Goal: Feedback & Contribution: Contribute content

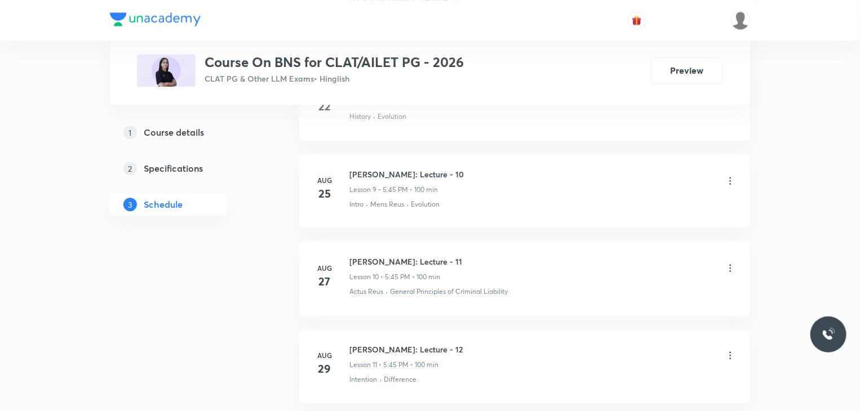
scroll to position [1397, 0]
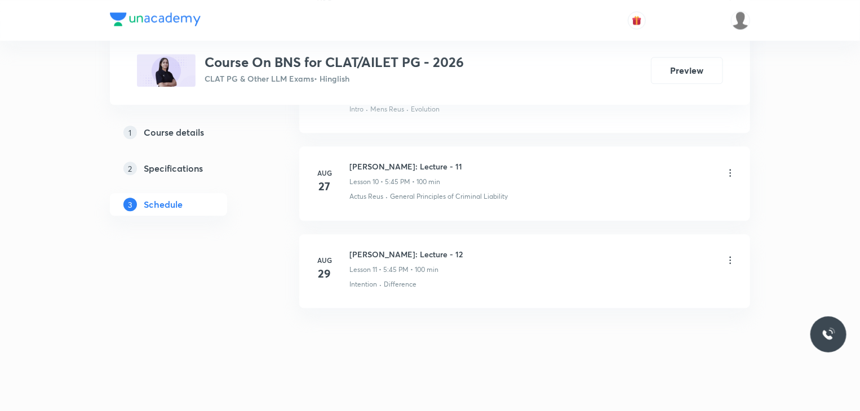
drag, startPoint x: 503, startPoint y: 250, endPoint x: 336, endPoint y: 246, distance: 167.4
click at [336, 248] on div "Aug 29 Bhartiya Nyaya Sanhita: Lecture - 12 Lesson 11 • 5:45 PM • 100 min Inten…" at bounding box center [524, 268] width 423 height 41
click at [518, 251] on div "Bhartiya Nyaya Sanhita: Lecture - 12 Lesson 11 • 5:45 PM • 100 min" at bounding box center [542, 261] width 386 height 26
drag, startPoint x: 498, startPoint y: 248, endPoint x: 349, endPoint y: 255, distance: 148.9
click at [349, 255] on div "Bhartiya Nyaya Sanhita: Lecture - 12 Lesson 11 • 5:45 PM • 100 min" at bounding box center [542, 261] width 386 height 26
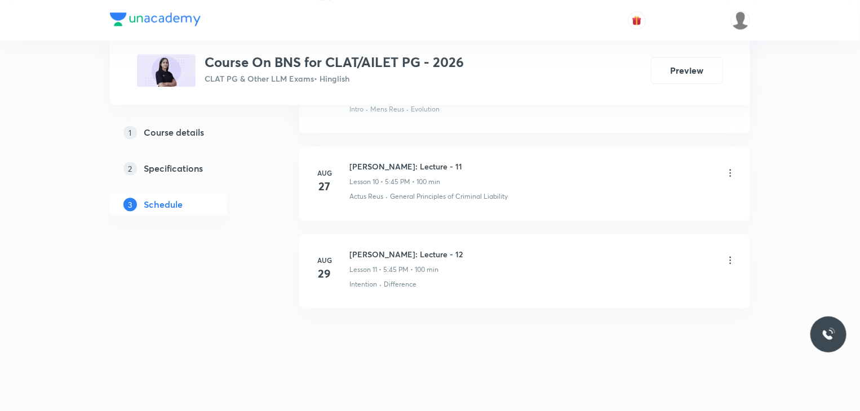
copy h6 "Bhartiya Nyaya Sanhita: Lecture - 12"
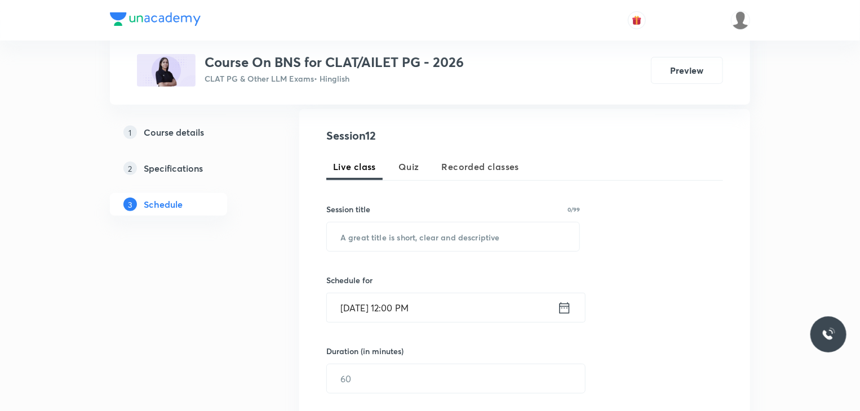
scroll to position [201, 0]
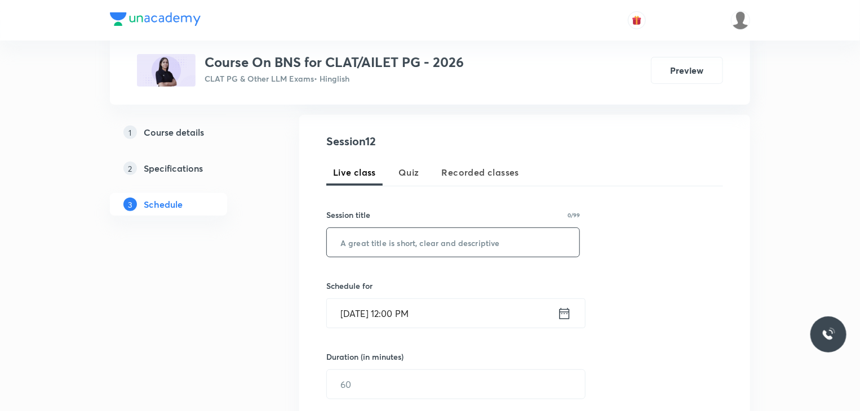
click at [371, 243] on input "text" at bounding box center [453, 242] width 252 height 29
paste input "Bhartiya Nyaya Sanhita: Lecture - 12"
type input "Bhartiya Nyaya Sanhita: Lecture - 13"
click at [464, 314] on input "Sep 6, 2025, 12:00 PM" at bounding box center [442, 313] width 230 height 29
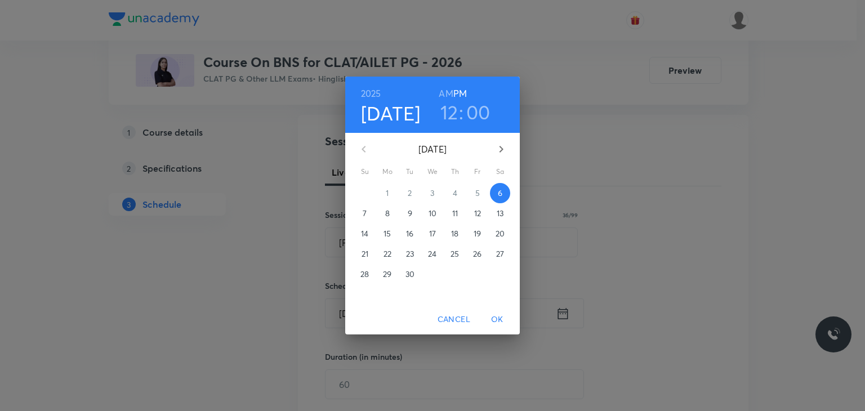
click at [385, 212] on p "8" at bounding box center [387, 213] width 5 height 11
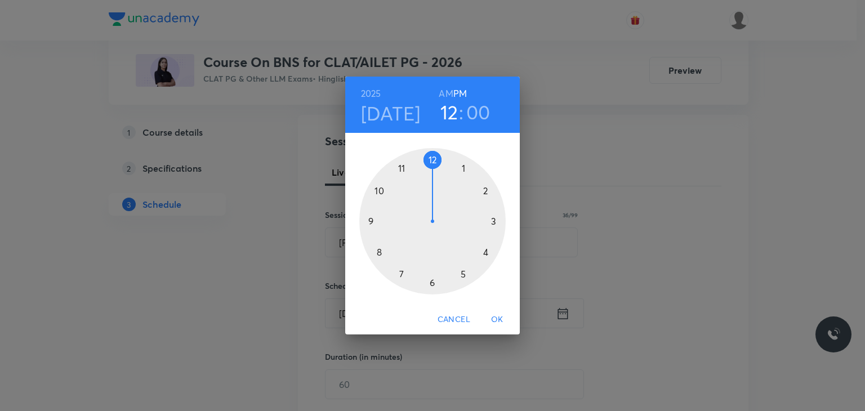
click at [401, 172] on div at bounding box center [432, 221] width 146 height 146
click at [444, 100] on h6 "AM" at bounding box center [446, 94] width 14 height 16
click at [431, 161] on div at bounding box center [432, 221] width 146 height 146
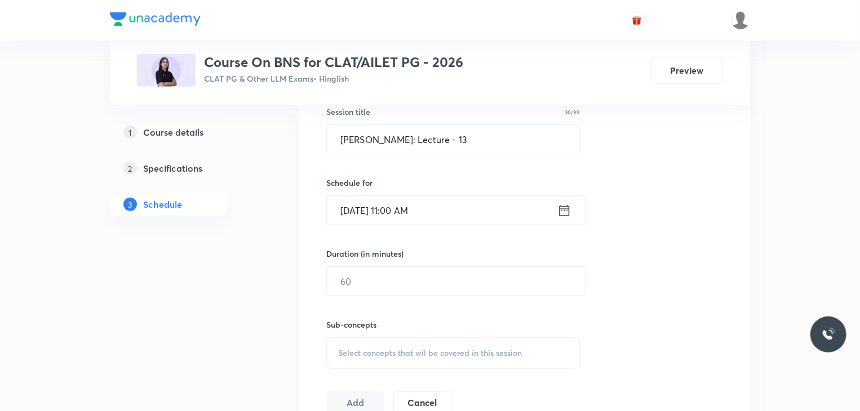
scroll to position [304, 0]
click at [381, 278] on input "text" at bounding box center [456, 280] width 258 height 29
type input "100"
click at [381, 344] on div "Select concepts that wil be covered in this session" at bounding box center [453, 353] width 254 height 32
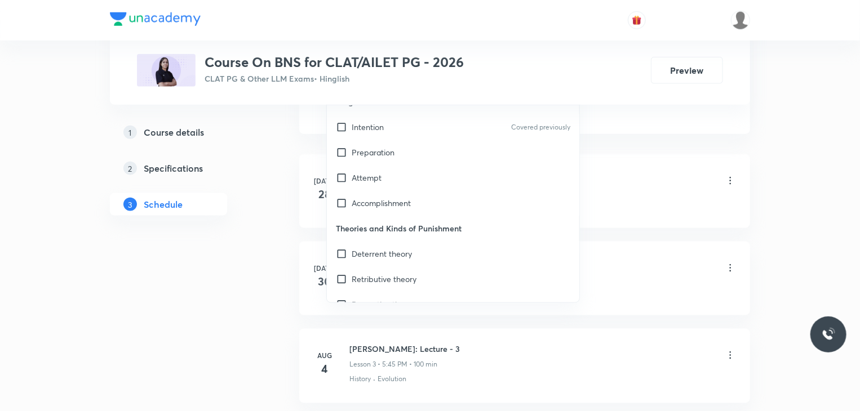
scroll to position [324, 0]
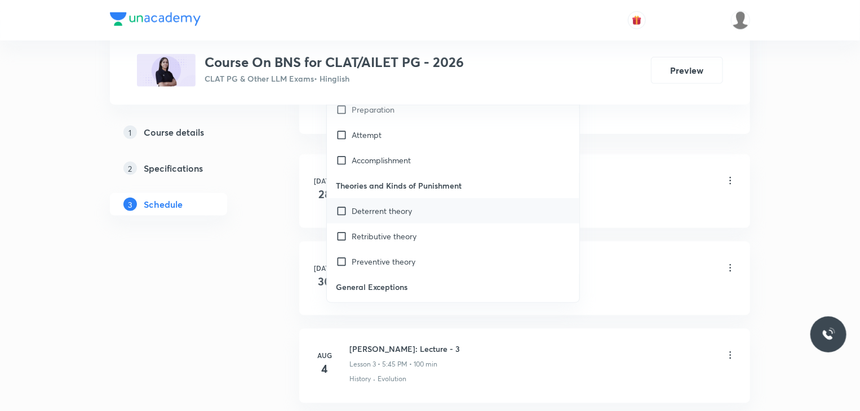
click at [334, 221] on div "Deterrent theory" at bounding box center [453, 210] width 252 height 25
checkbox input "true"
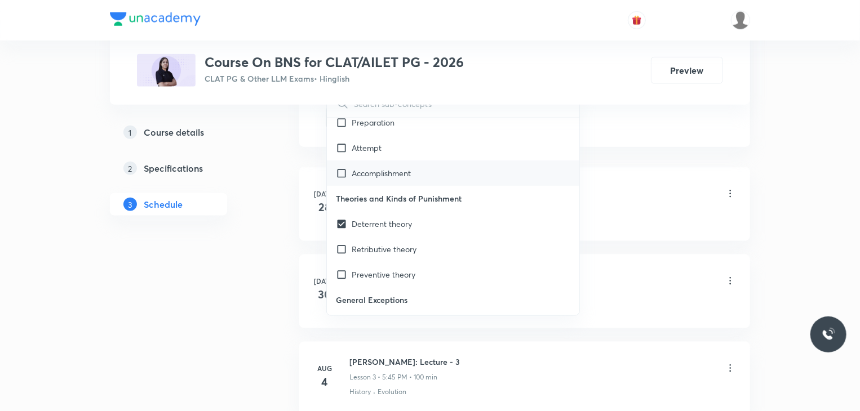
click at [340, 175] on input "checkbox" at bounding box center [344, 173] width 16 height 12
checkbox input "true"
click at [308, 172] on li "Jul 28 Bhartiya Nyaya Sanhita: Lecture - 1 Lesson 1 • 5:45 PM • 100 min History…" at bounding box center [524, 204] width 451 height 74
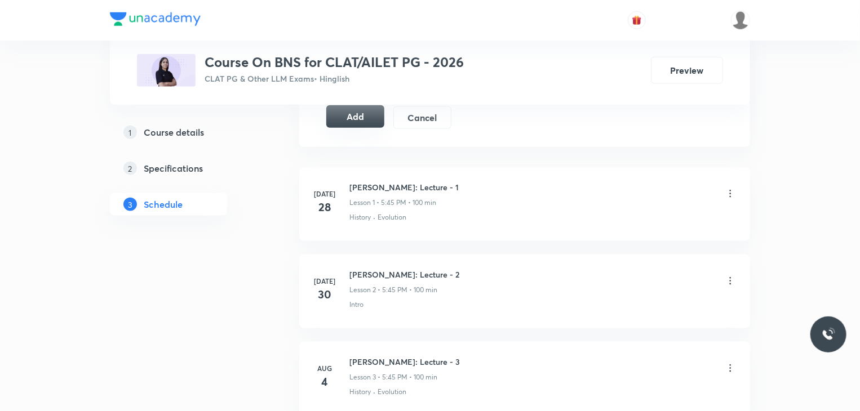
click at [358, 122] on button "Add" at bounding box center [355, 116] width 58 height 23
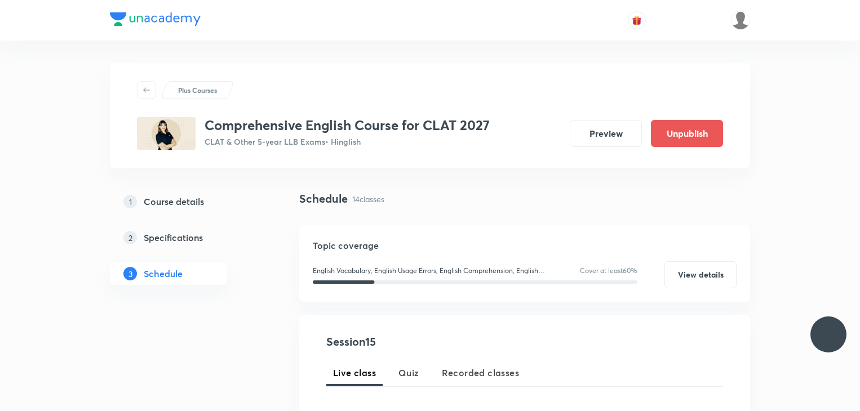
scroll to position [1019, 0]
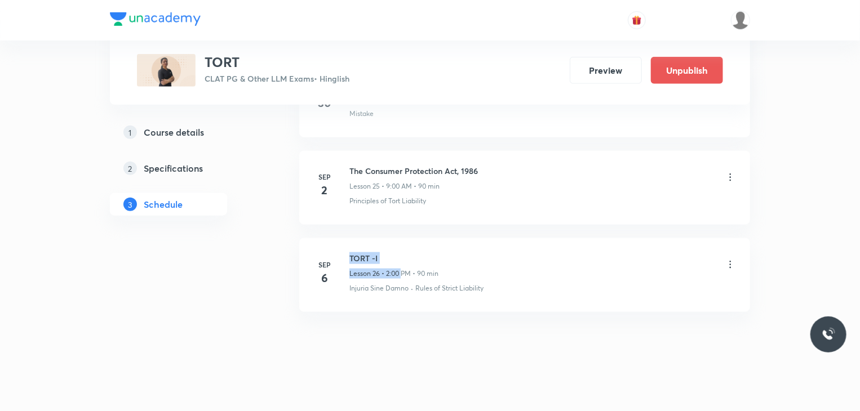
drag, startPoint x: 401, startPoint y: 259, endPoint x: 343, endPoint y: 244, distance: 59.4
click at [343, 244] on li "Sep 6 TORT -I Lesson 26 • 2:00 PM • 90 min Injuria Sine Damno · Rules of Strict…" at bounding box center [524, 275] width 451 height 74
click at [399, 238] on li "Sep 6 TORT -I Lesson 26 • 2:00 PM • 90 min Injuria Sine Damno · Rules of Strict…" at bounding box center [524, 275] width 451 height 74
drag, startPoint x: 386, startPoint y: 248, endPoint x: 326, endPoint y: 249, distance: 60.3
click at [326, 252] on div "Sep 6 TORT -I Lesson 26 • 2:00 PM • 90 min Injuria Sine Damno · Rules of Strict…" at bounding box center [524, 272] width 423 height 41
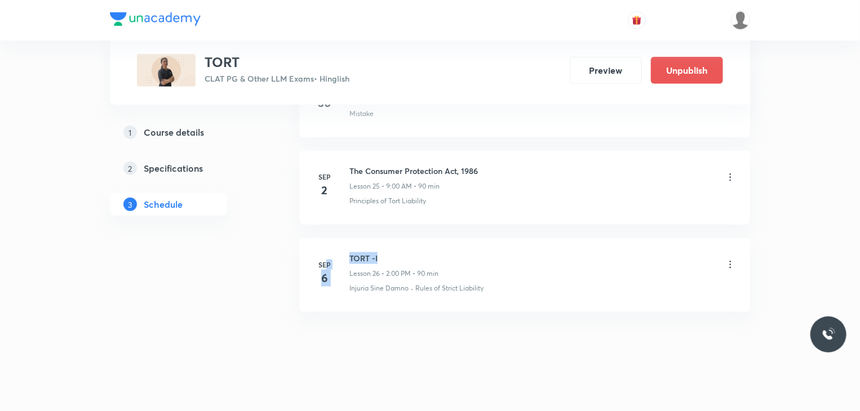
click at [390, 242] on li "Sep 6 TORT -I Lesson 26 • 2:00 PM • 90 min Injuria Sine Damno · Rules of Strict…" at bounding box center [524, 275] width 451 height 74
drag, startPoint x: 381, startPoint y: 245, endPoint x: 347, endPoint y: 247, distance: 33.9
click at [347, 247] on li "Sep 6 TORT -I Lesson 26 • 2:00 PM • 90 min Injuria Sine Damno · Rules of Strict…" at bounding box center [524, 275] width 451 height 74
copy h6 "TORT -I"
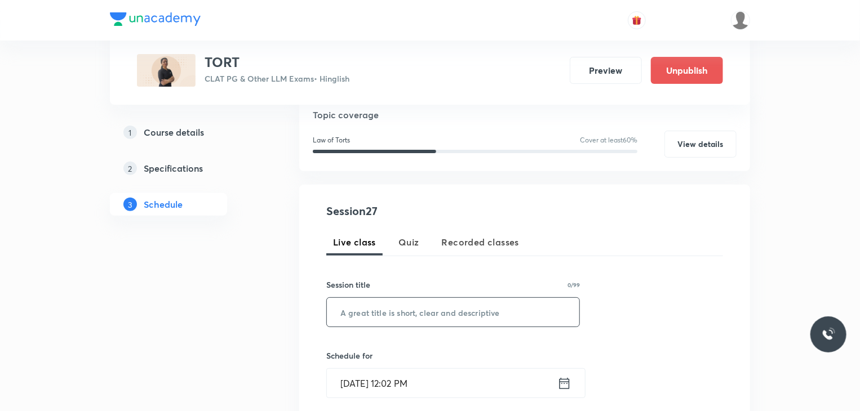
scroll to position [130, 0]
click at [386, 310] on input "text" at bounding box center [453, 313] width 252 height 29
paste input "TORT -I"
type input "TORT -II"
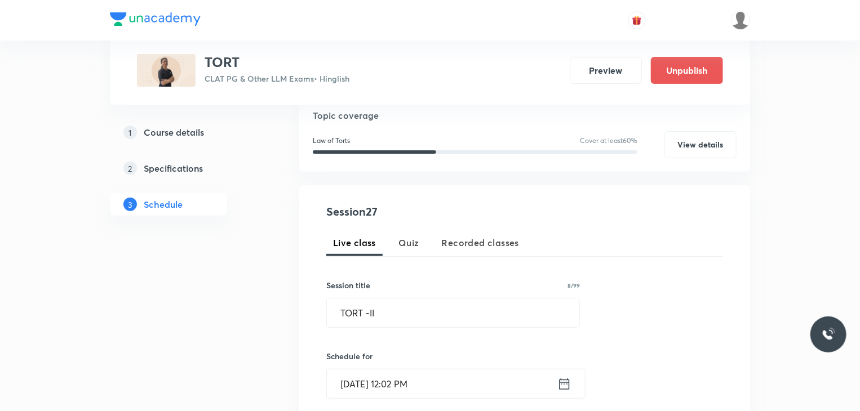
click at [394, 386] on input "Sep 6, 2025, 12:02 PM" at bounding box center [442, 384] width 230 height 29
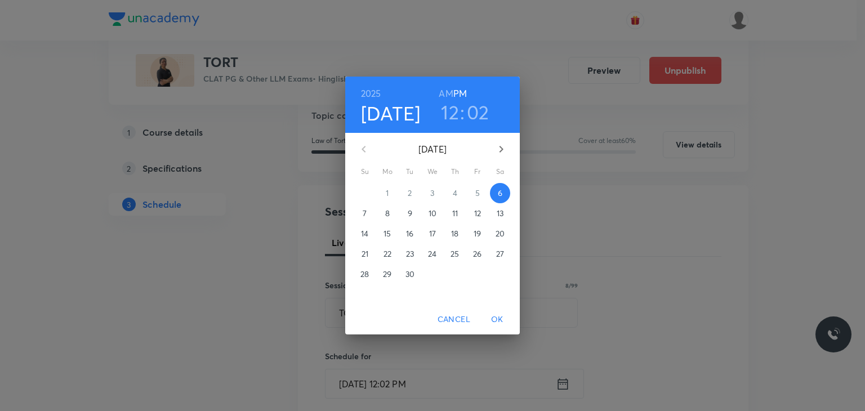
click at [412, 212] on span "9" at bounding box center [410, 213] width 20 height 11
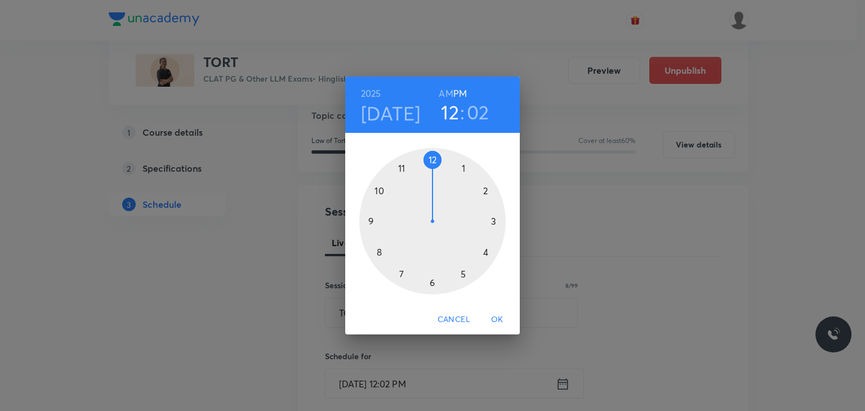
click at [372, 223] on div at bounding box center [432, 221] width 146 height 146
click at [443, 96] on h6 "AM" at bounding box center [446, 94] width 14 height 16
click at [430, 162] on div at bounding box center [432, 221] width 146 height 146
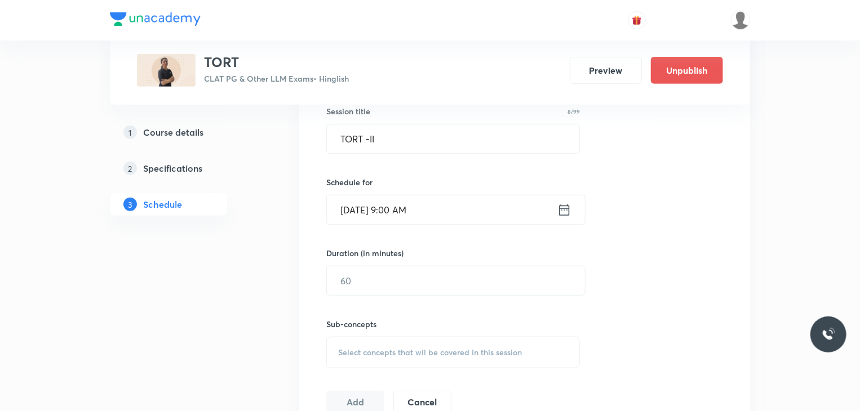
scroll to position [305, 0]
click at [398, 292] on input "text" at bounding box center [456, 280] width 258 height 29
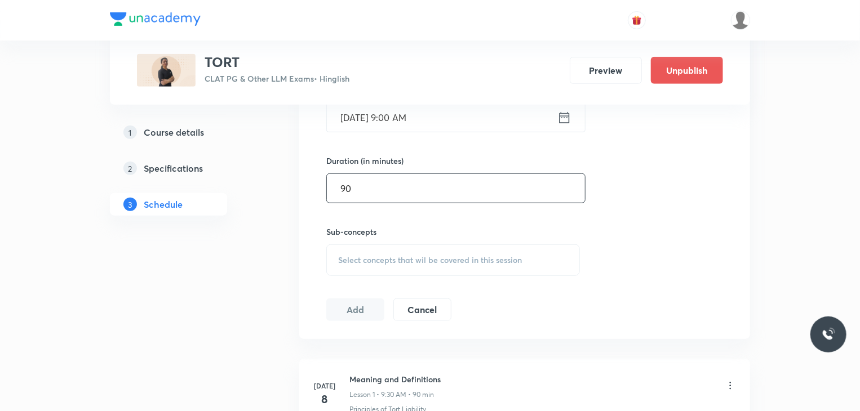
scroll to position [403, 0]
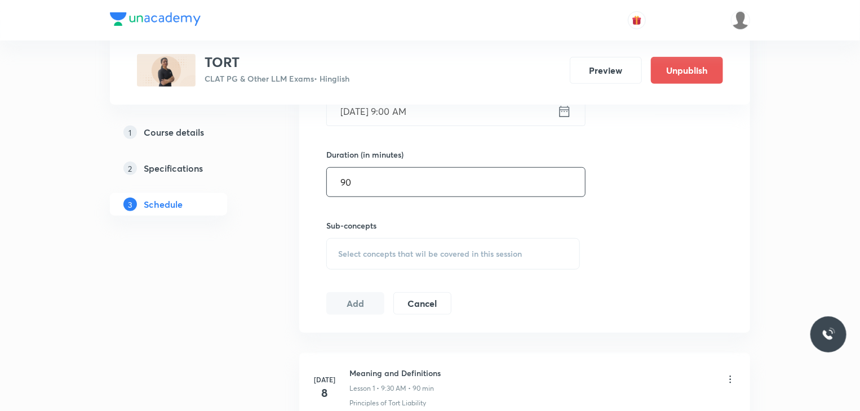
type input "90"
click at [358, 257] on span "Select concepts that wil be covered in this session" at bounding box center [430, 254] width 184 height 9
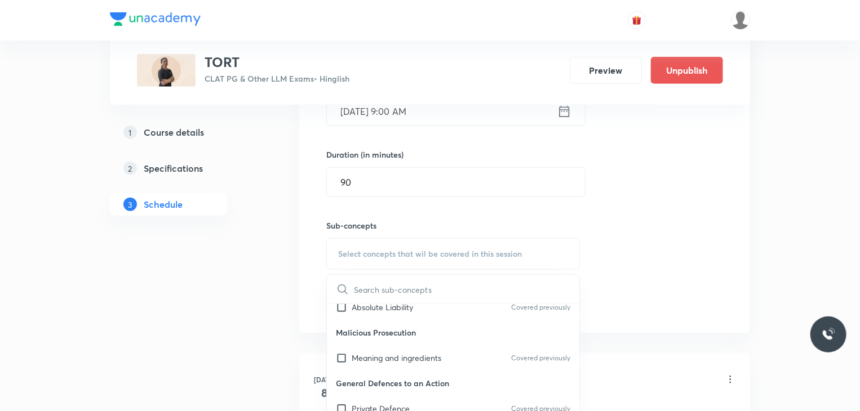
scroll to position [189, 0]
click at [341, 358] on input "checkbox" at bounding box center [344, 356] width 16 height 12
checkbox input "true"
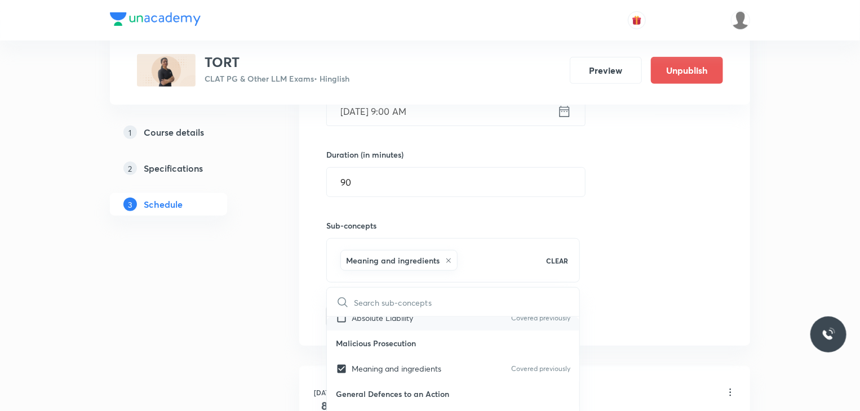
click at [341, 321] on input "checkbox" at bounding box center [344, 318] width 16 height 12
checkbox input "true"
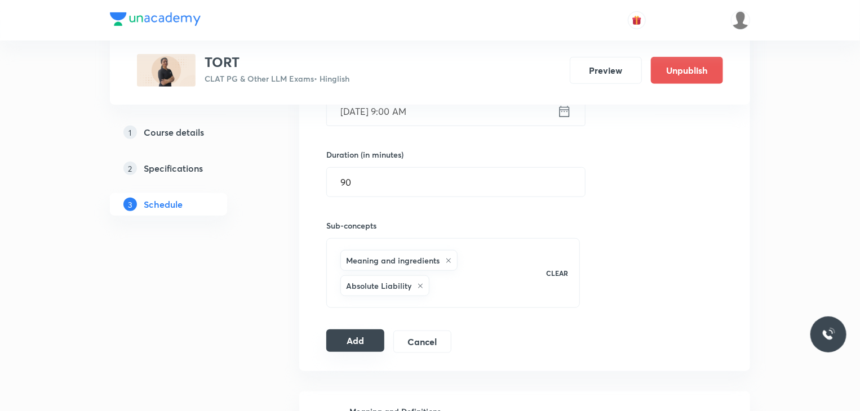
click at [370, 347] on button "Add" at bounding box center [355, 341] width 58 height 23
